Goal: Book appointment/travel/reservation

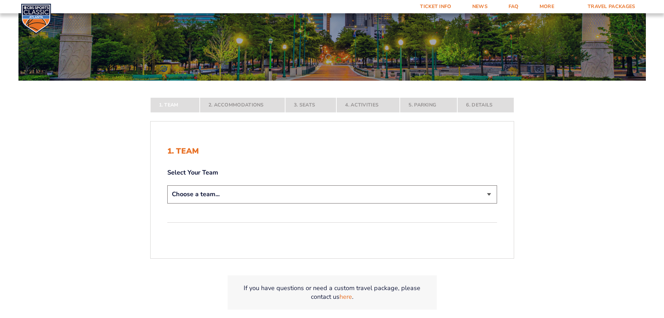
click at [205, 196] on select "Choose a team... [US_STATE] Wildcats [US_STATE] State Buckeyes [US_STATE] Tar H…" at bounding box center [332, 194] width 330 height 18
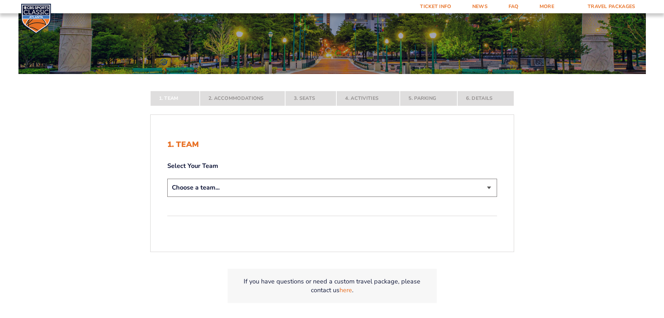
scroll to position [96, 0]
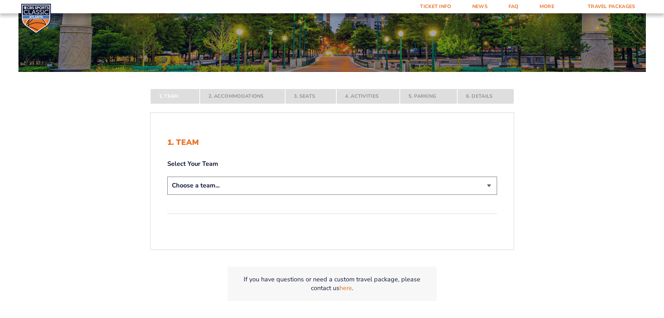
click at [198, 187] on select "Choose a team... [US_STATE] Wildcats [US_STATE] State Buckeyes [US_STATE] Tar H…" at bounding box center [332, 185] width 330 height 18
select select "12956"
click at [167, 194] on select "Choose a team... [US_STATE] Wildcats [US_STATE] State Buckeyes [US_STATE] Tar H…" at bounding box center [332, 185] width 330 height 18
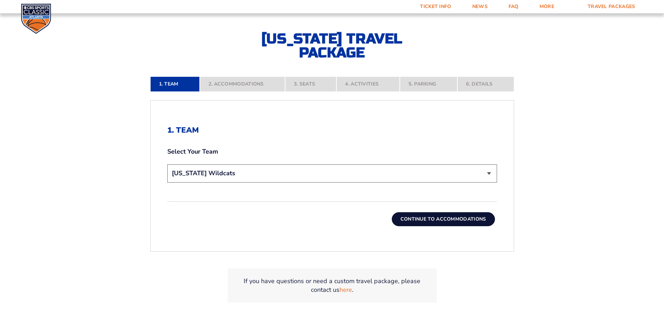
click at [434, 219] on button "Continue To Accommodations" at bounding box center [443, 219] width 103 height 14
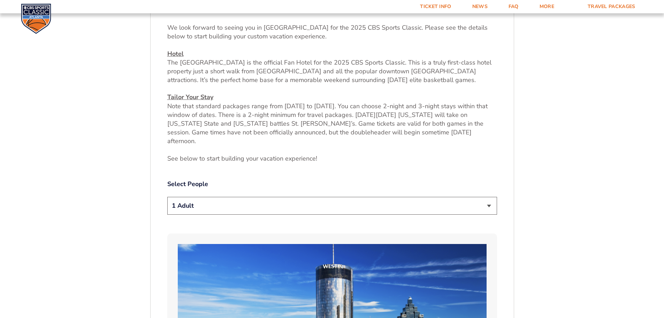
scroll to position [281, 0]
click at [182, 201] on select "1 Adult 2 Adults 3 Adults 4 Adults 2 Adults + 1 Child 2 Adults + 2 Children 2 A…" at bounding box center [332, 205] width 330 height 18
select select "2 Adults"
click at [167, 196] on select "1 Adult 2 Adults 3 Adults 4 Adults 2 Adults + 1 Child 2 Adults + 2 Children 2 A…" at bounding box center [332, 205] width 330 height 18
click at [187, 202] on select "1 Adult 2 Adults 3 Adults 4 Adults 2 Adults + 1 Child 2 Adults + 2 Children 2 A…" at bounding box center [332, 205] width 330 height 18
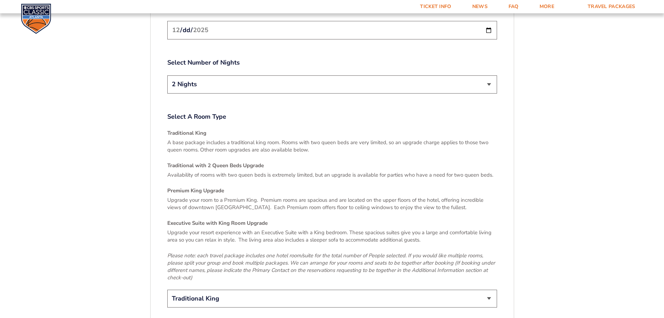
scroll to position [952, 0]
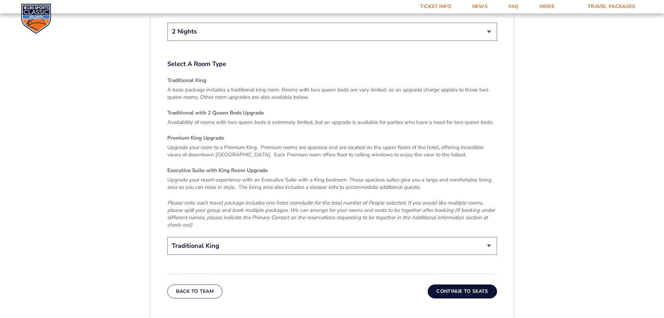
click at [457, 284] on button "Continue To Seats" at bounding box center [462, 291] width 69 height 14
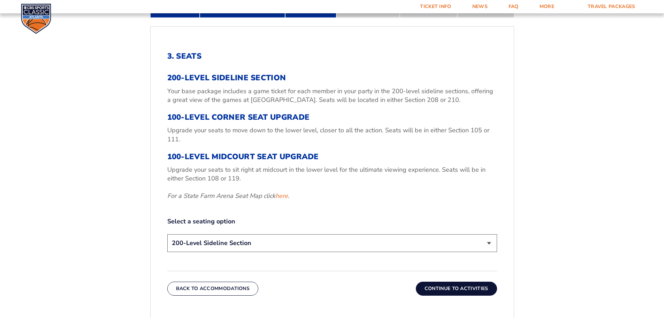
scroll to position [246, 0]
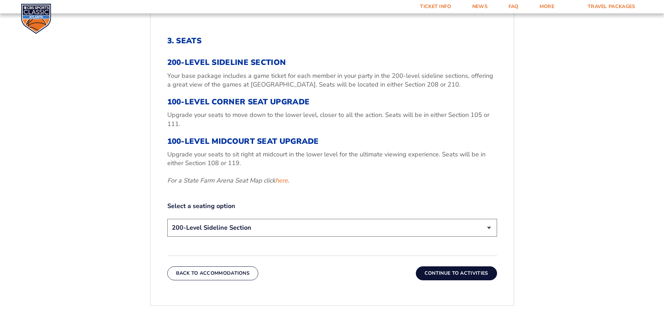
click at [180, 226] on select "200-Level Sideline Section 100-Level Corner Seat Upgrade (+$120 per person) 100…" at bounding box center [332, 228] width 330 height 18
click at [167, 219] on select "200-Level Sideline Section 100-Level Corner Seat Upgrade (+$120 per person) 100…" at bounding box center [332, 228] width 330 height 18
click at [430, 274] on button "Continue To Activities" at bounding box center [456, 273] width 81 height 14
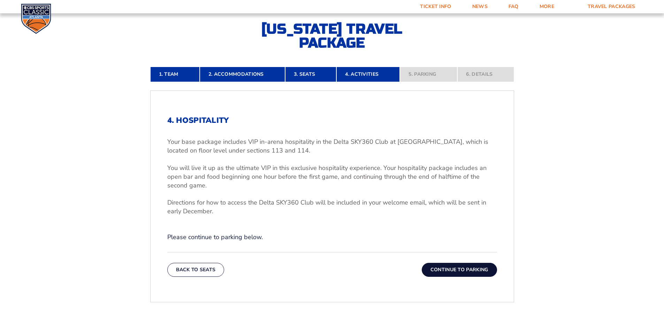
scroll to position [168, 0]
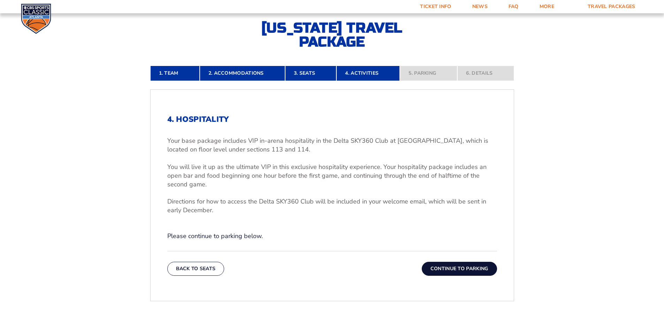
click at [437, 269] on button "Continue To Parking" at bounding box center [459, 268] width 75 height 14
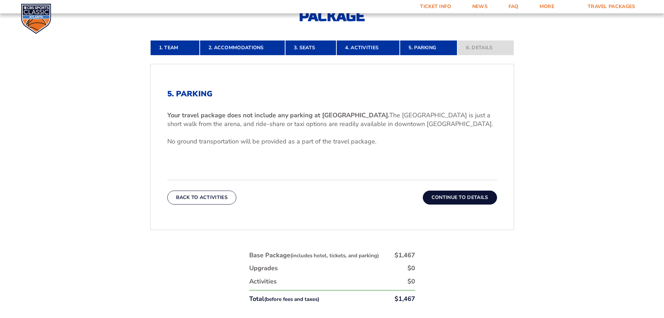
scroll to position [207, 0]
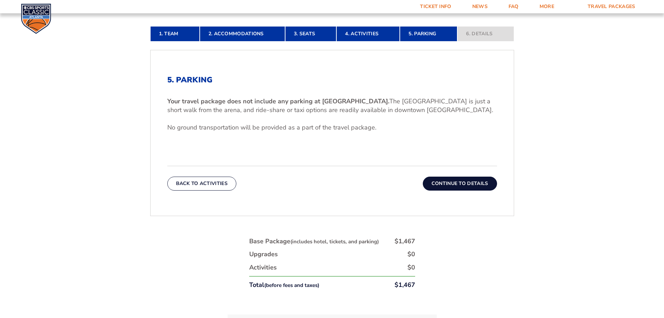
click at [468, 182] on button "Continue To Details" at bounding box center [460, 183] width 74 height 14
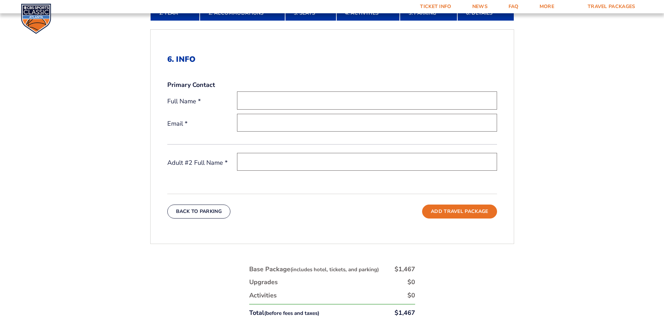
scroll to position [150, 0]
